Goal: Check status

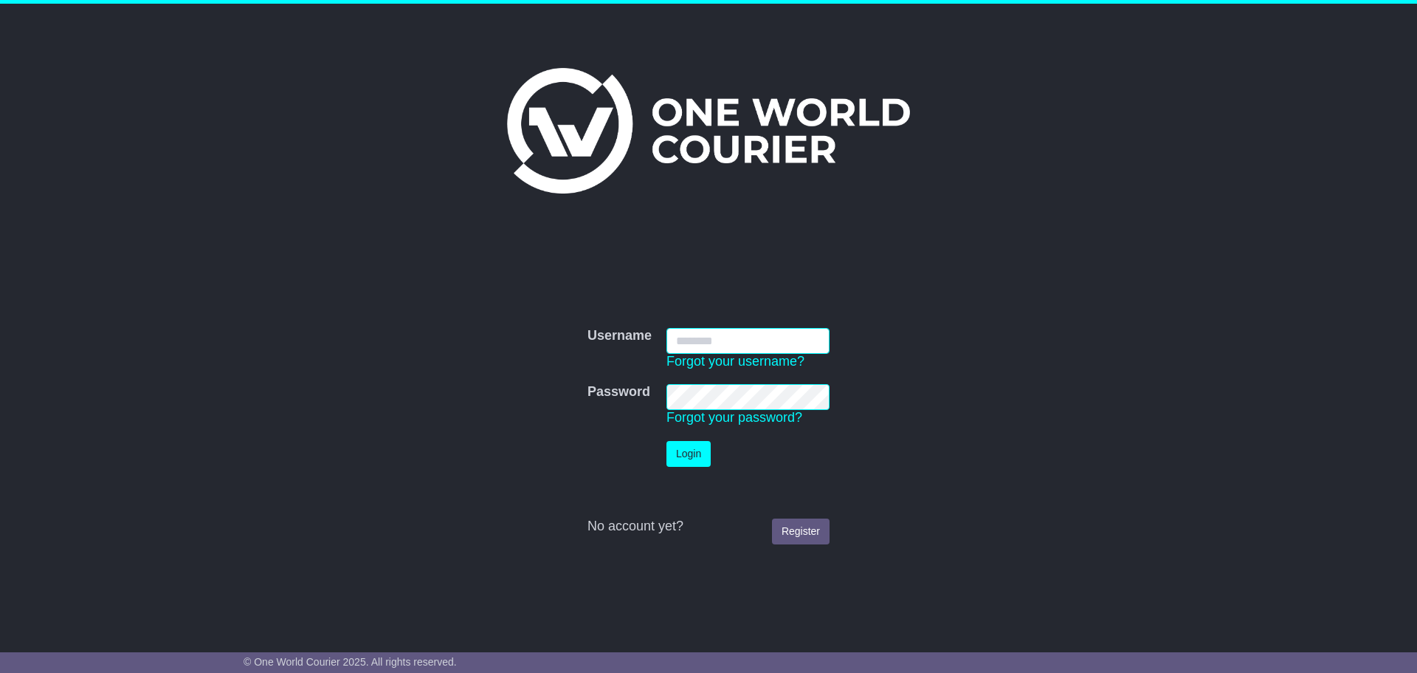
click at [726, 340] on input "Username" at bounding box center [748, 341] width 163 height 26
type input "**********"
click at [687, 460] on button "Login" at bounding box center [689, 454] width 44 height 26
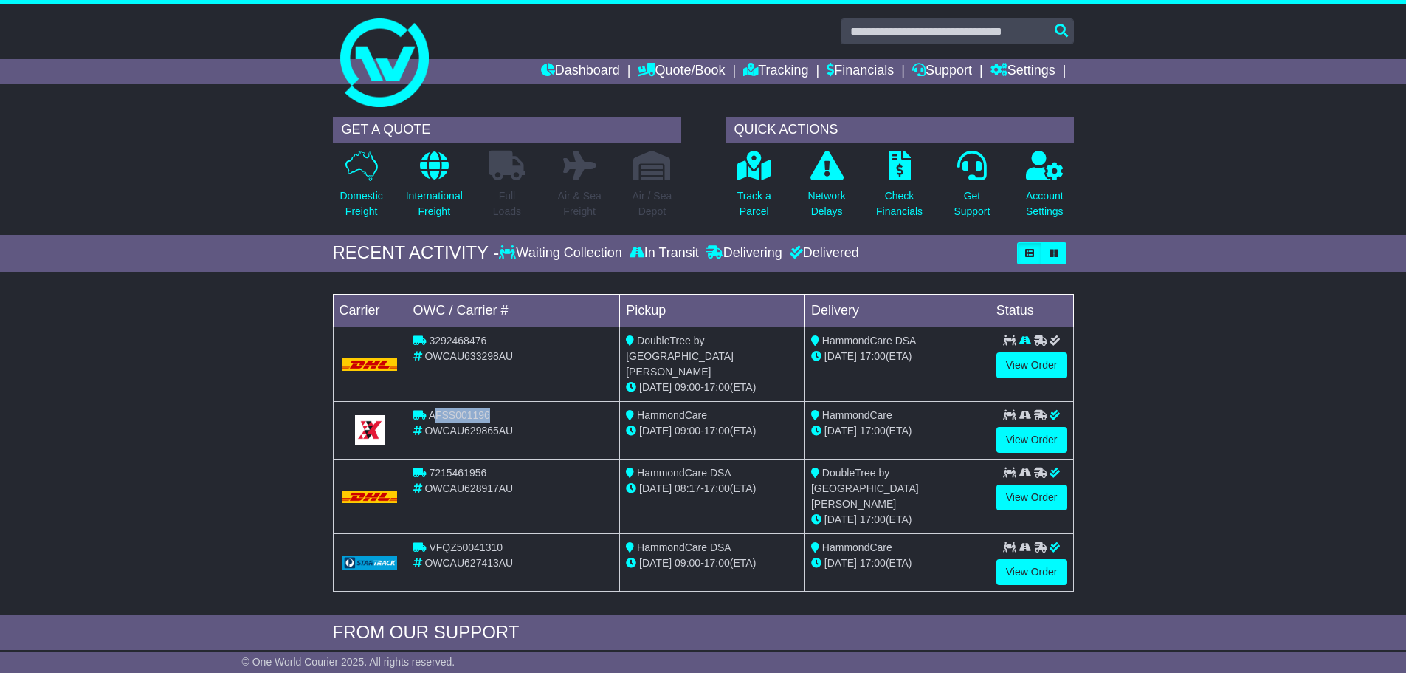
drag, startPoint x: 505, startPoint y: 400, endPoint x: 433, endPoint y: 403, distance: 71.7
click at [433, 408] on div "AFSS001196" at bounding box center [513, 416] width 201 height 16
click at [1014, 559] on link "View Order" at bounding box center [1032, 572] width 71 height 26
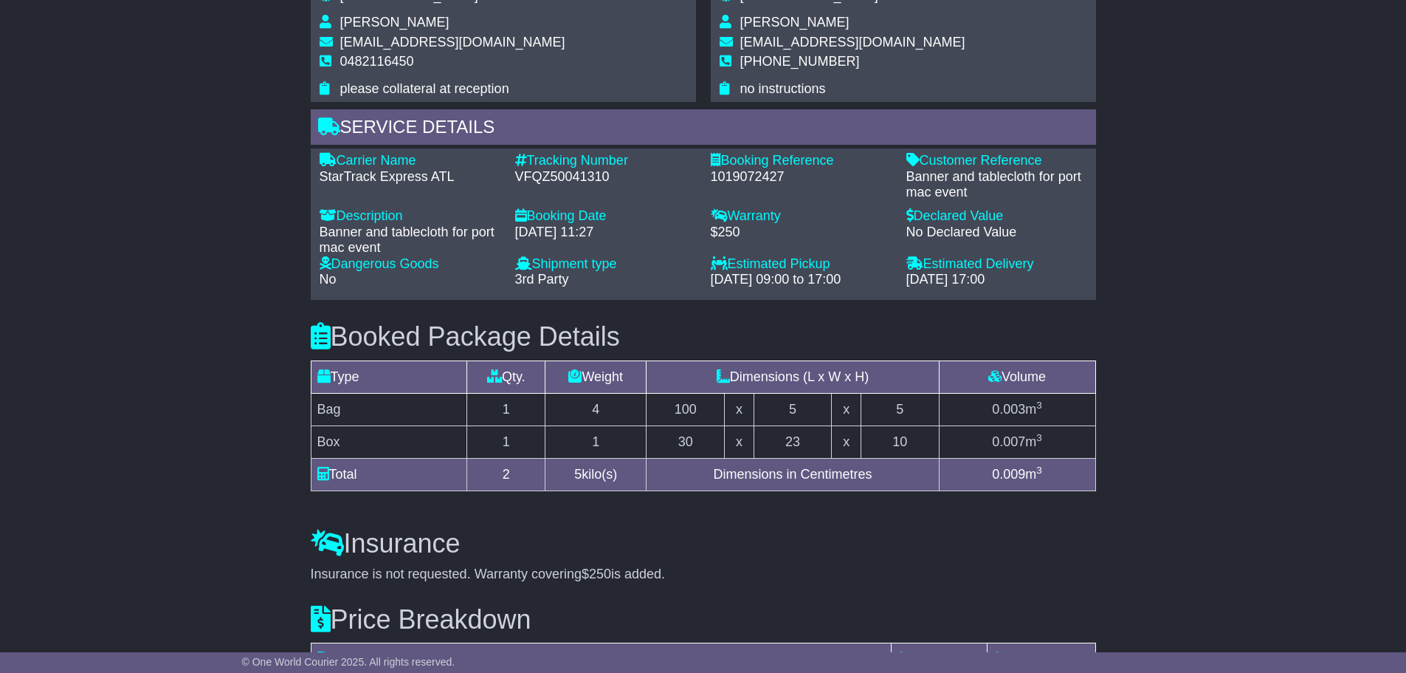
scroll to position [1034, 0]
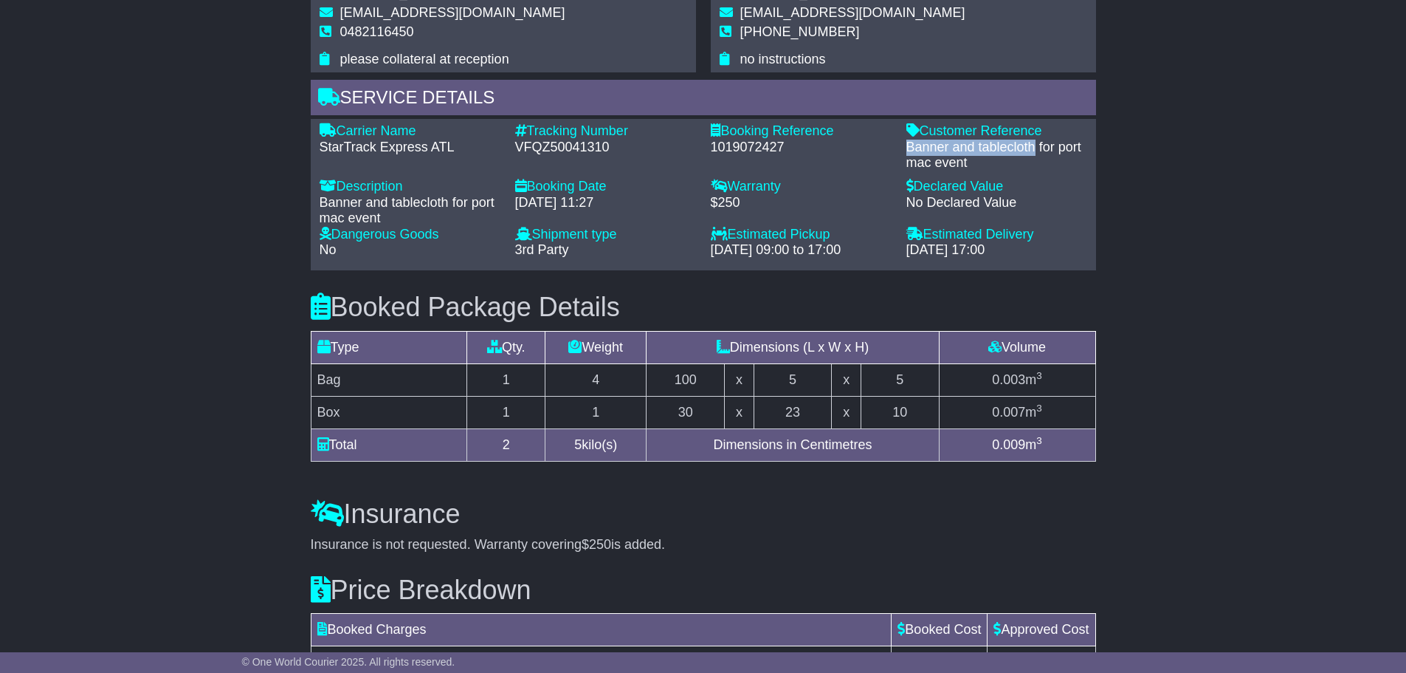
drag, startPoint x: 1033, startPoint y: 147, endPoint x: 904, endPoint y: 145, distance: 128.5
click at [904, 145] on div "Customer Reference - Banner and tablecloth for port mac event" at bounding box center [997, 147] width 196 height 48
copy div "Banner and tablecloth"
